Goal: Navigation & Orientation: Find specific page/section

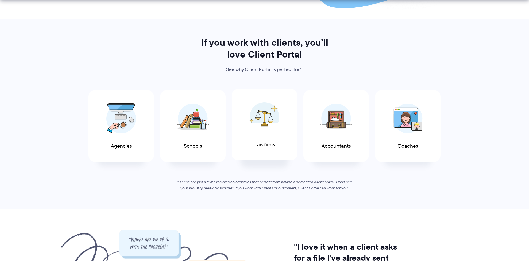
scroll to position [281, 0]
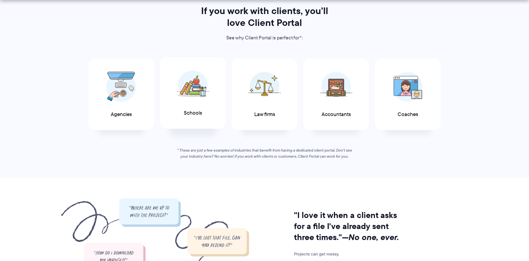
click at [193, 95] on img at bounding box center [193, 85] width 33 height 30
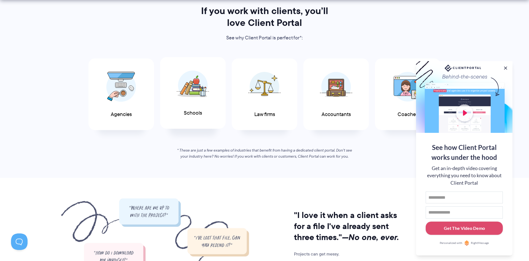
scroll to position [0, 0]
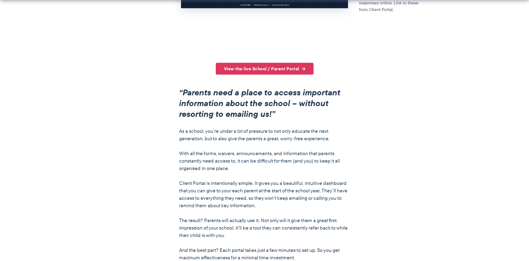
scroll to position [365, 0]
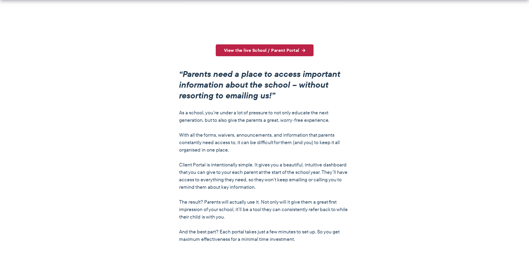
click at [255, 49] on link "View the live School / Parent Portal" at bounding box center [265, 50] width 98 height 12
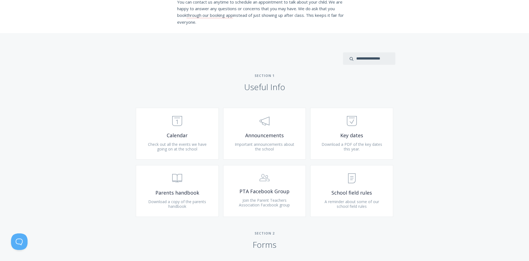
scroll to position [169, 0]
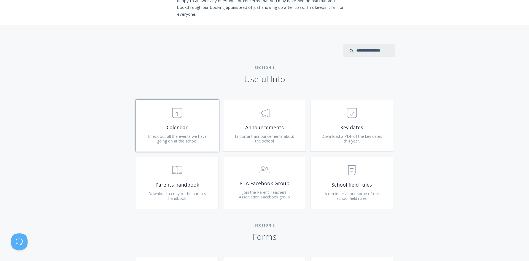
click at [185, 128] on span "Calendar" at bounding box center [177, 127] width 66 height 6
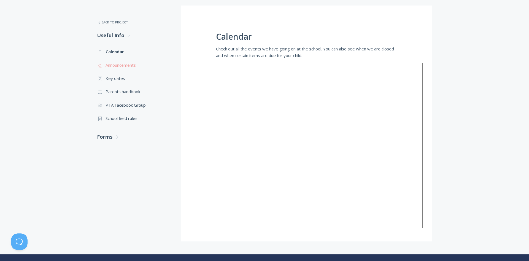
click at [121, 64] on link ".st0{fill:none;stroke:#000000;stroke-width:2;stroke-miterlimit:10;} 3. Communic…" at bounding box center [133, 64] width 73 height 13
